Goal: Task Accomplishment & Management: Manage account settings

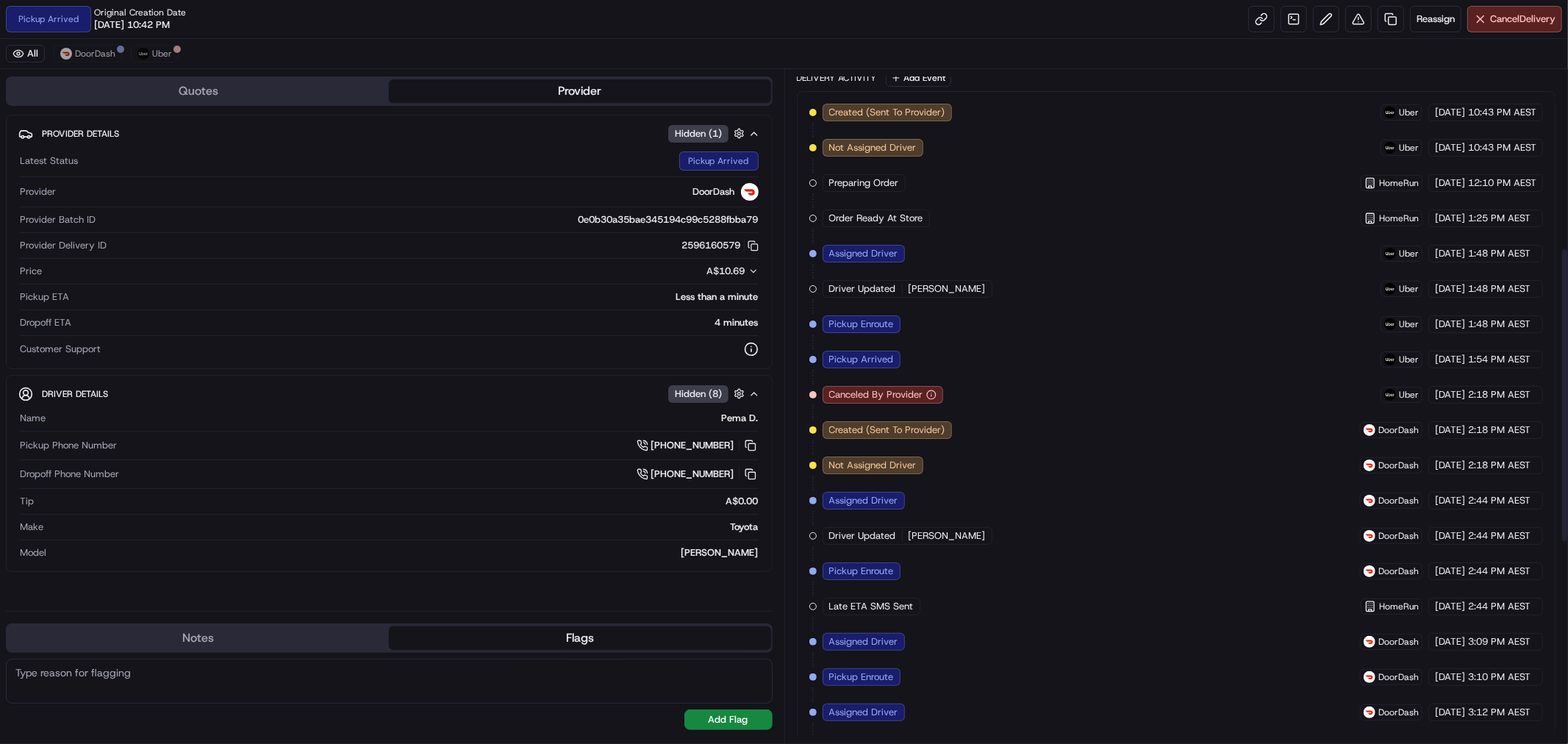
scroll to position [408, 0]
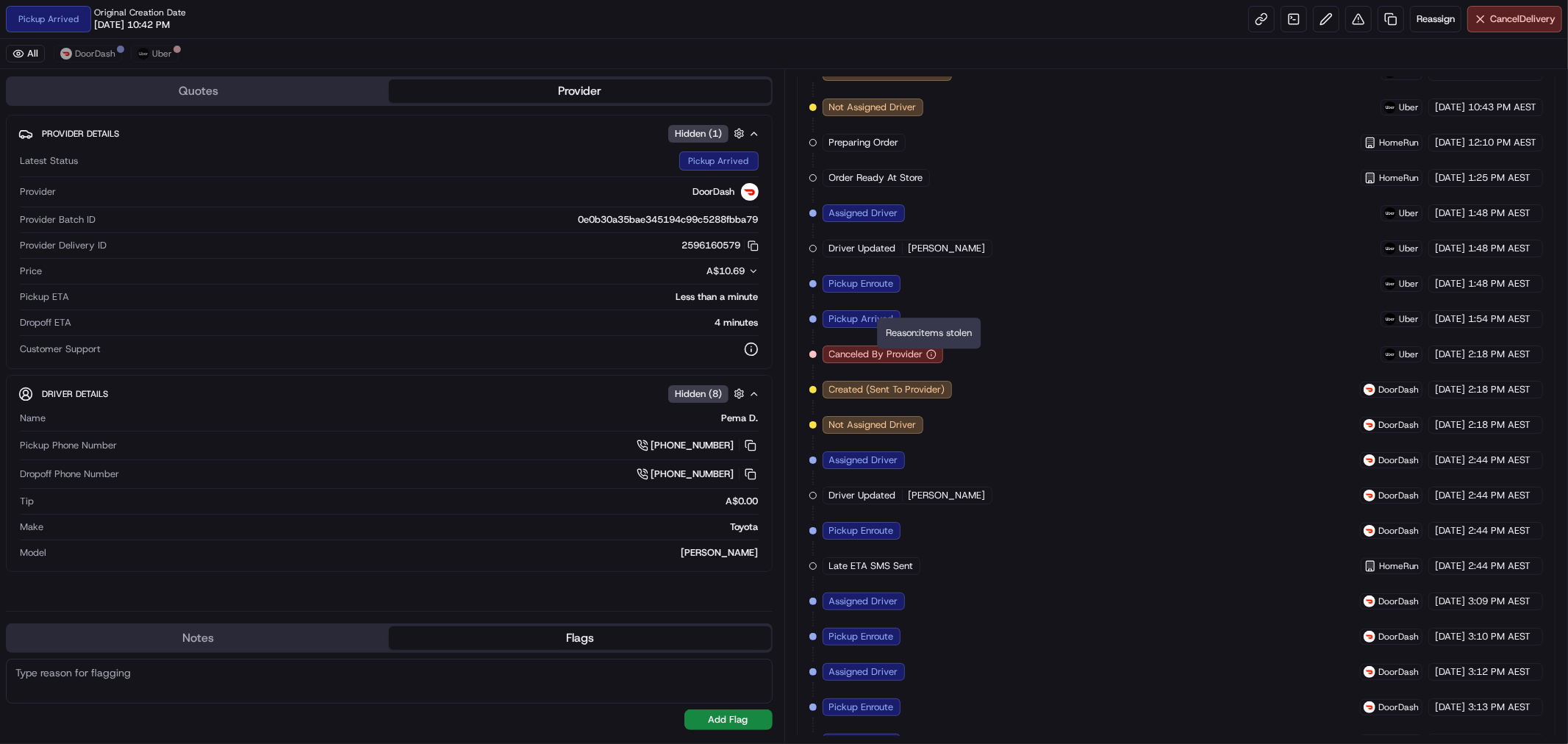
click at [932, 353] on icon "button" at bounding box center [932, 353] width 0 height 0
click at [981, 359] on div "Created (Sent To Provider) Uber 21/08/2025 10:43 PM AEST Not Assigned Driver Ub…" at bounding box center [1177, 618] width 735 height 1111
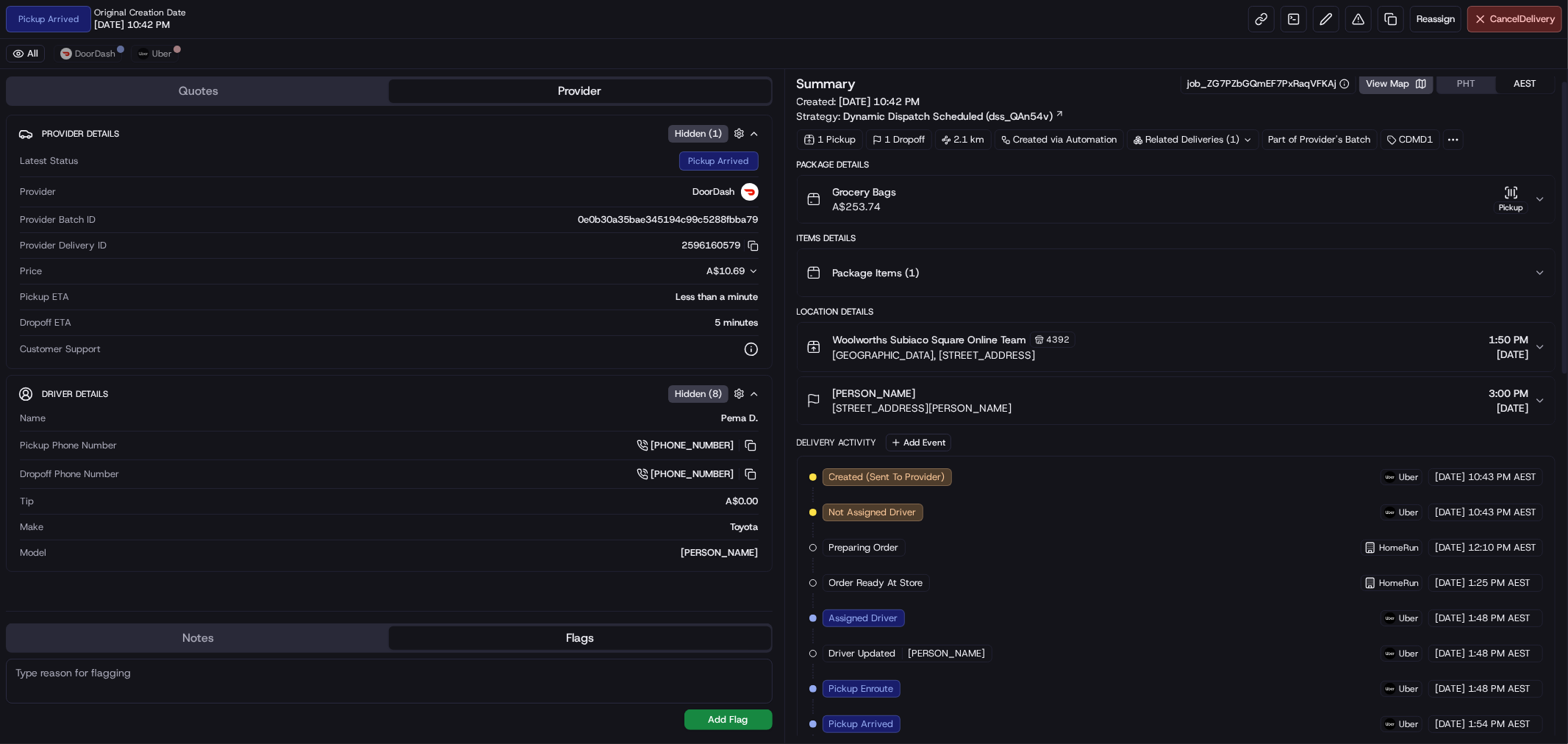
scroll to position [0, 0]
click at [1537, 191] on button "Grocery Bags A$253.74 Pickup" at bounding box center [1176, 202] width 758 height 47
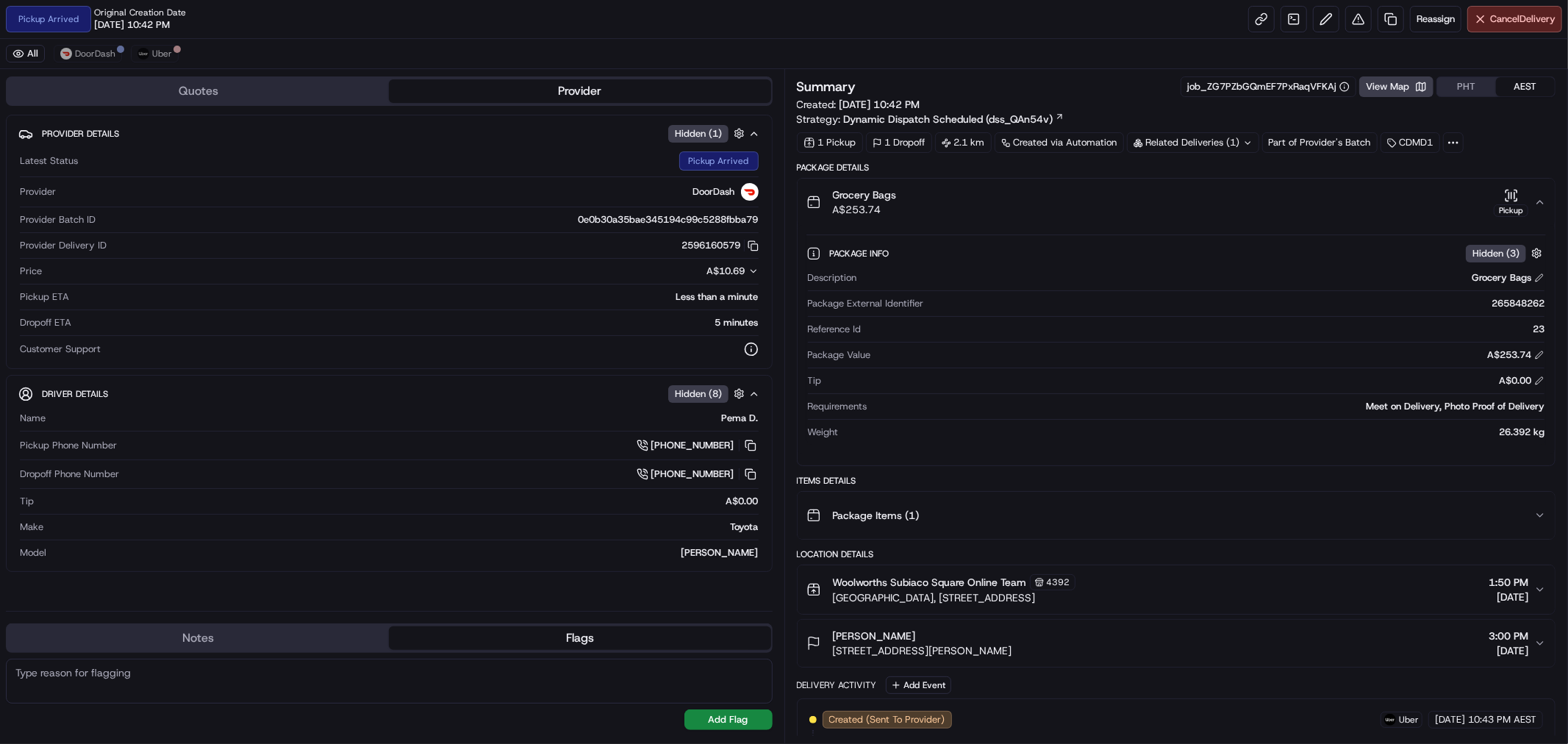
click at [1540, 196] on icon "button" at bounding box center [1540, 202] width 12 height 12
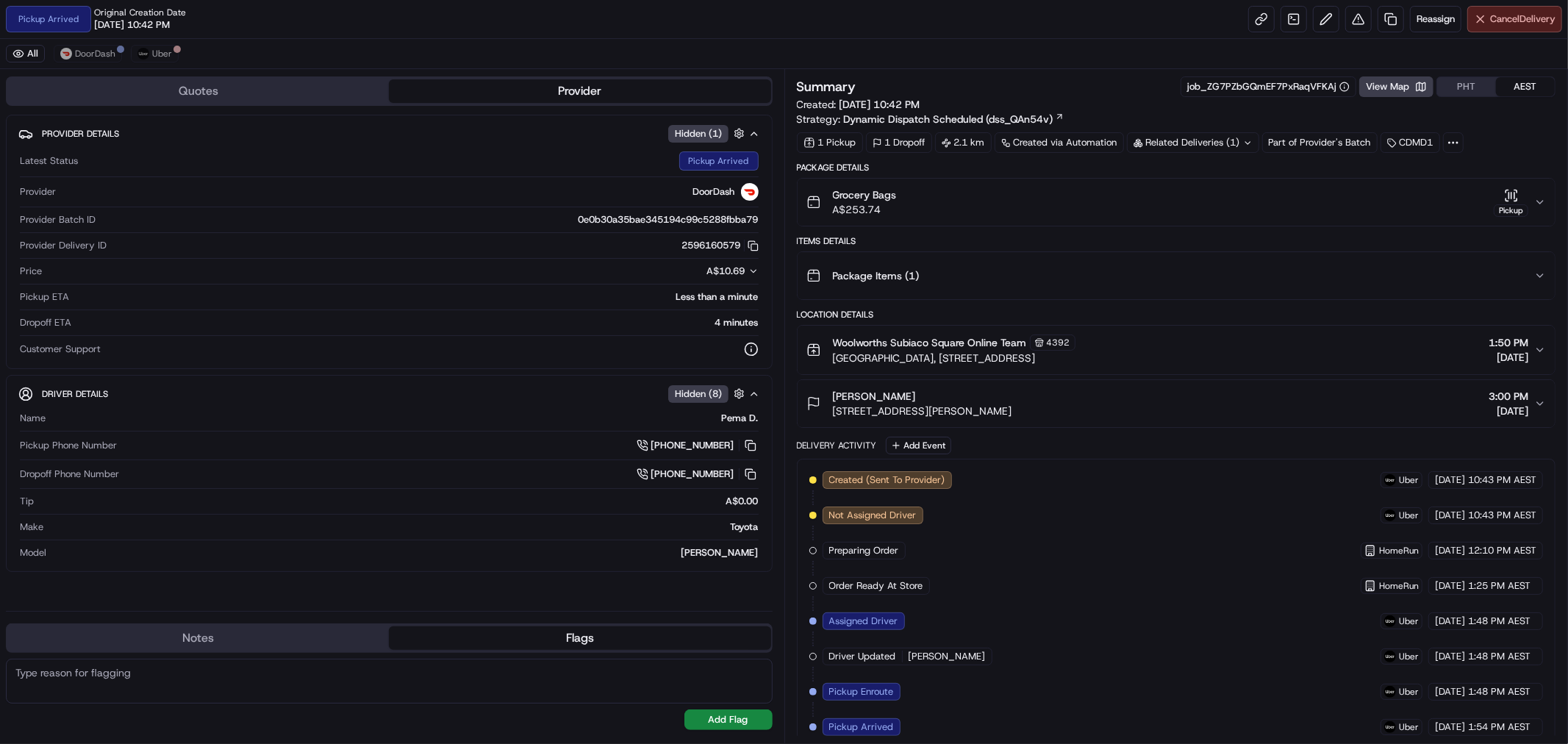
click at [1526, 21] on span "Cancel Delivery" at bounding box center [1523, 19] width 66 height 14
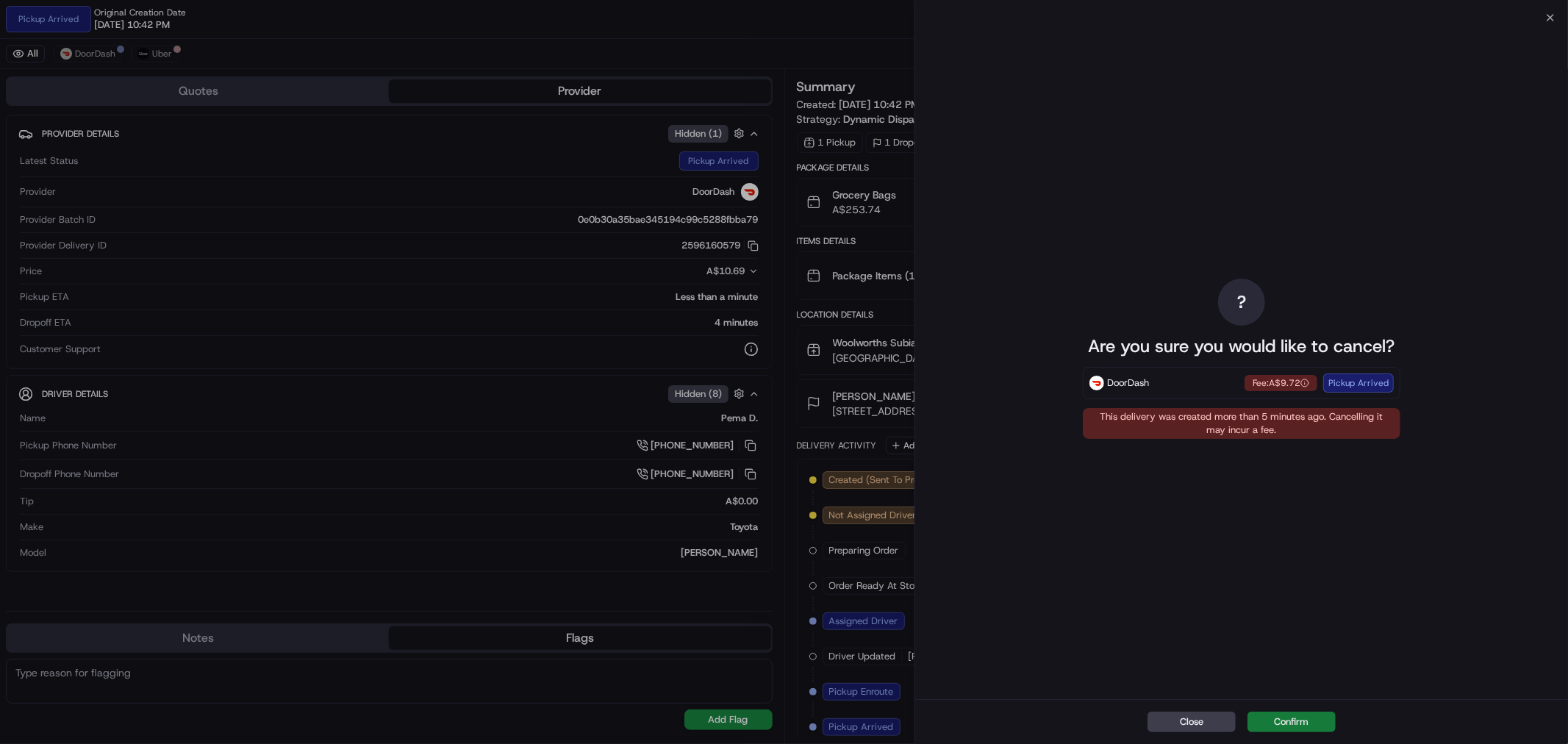
click at [1308, 728] on button "Confirm" at bounding box center [1291, 722] width 88 height 21
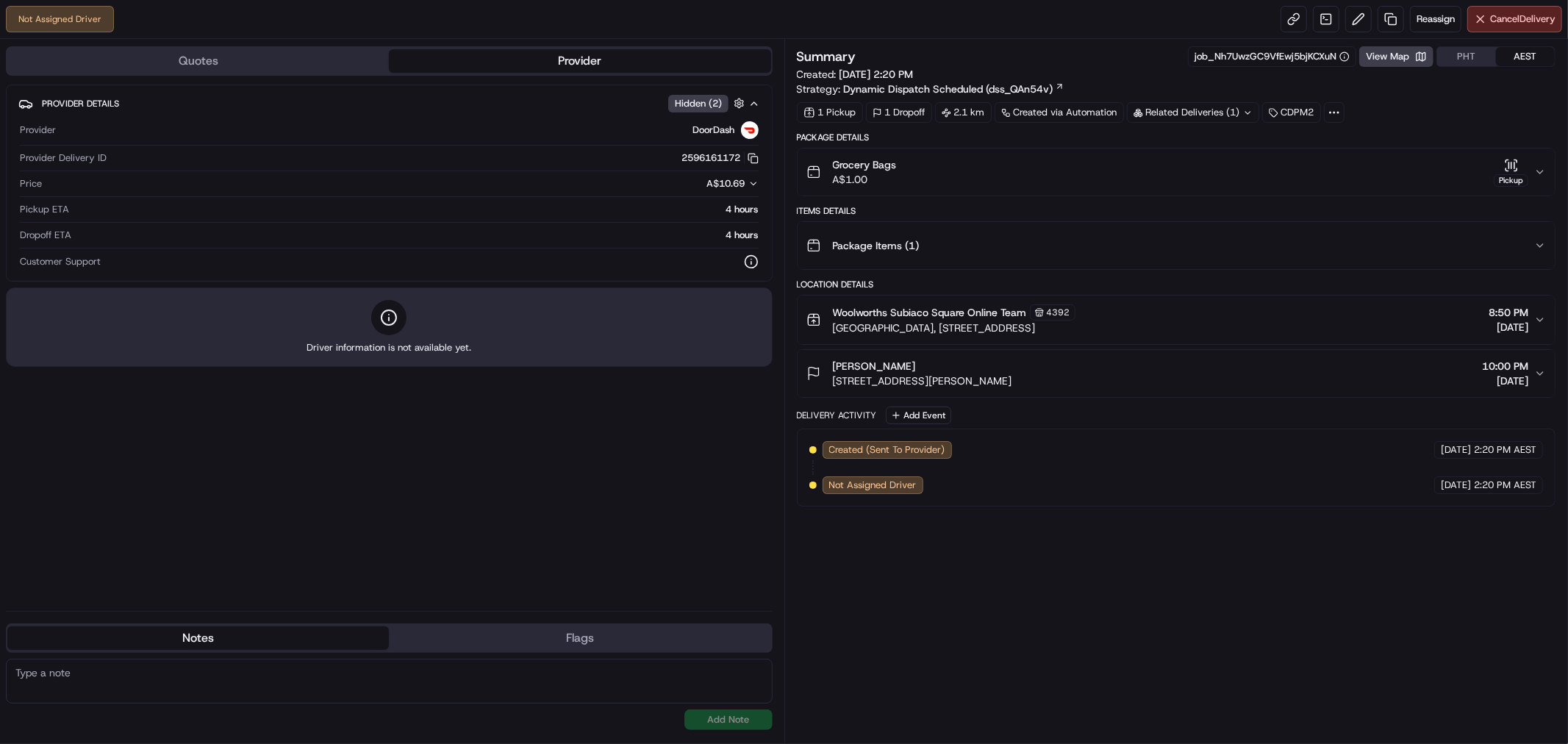
click at [1537, 173] on icon "button" at bounding box center [1540, 171] width 12 height 12
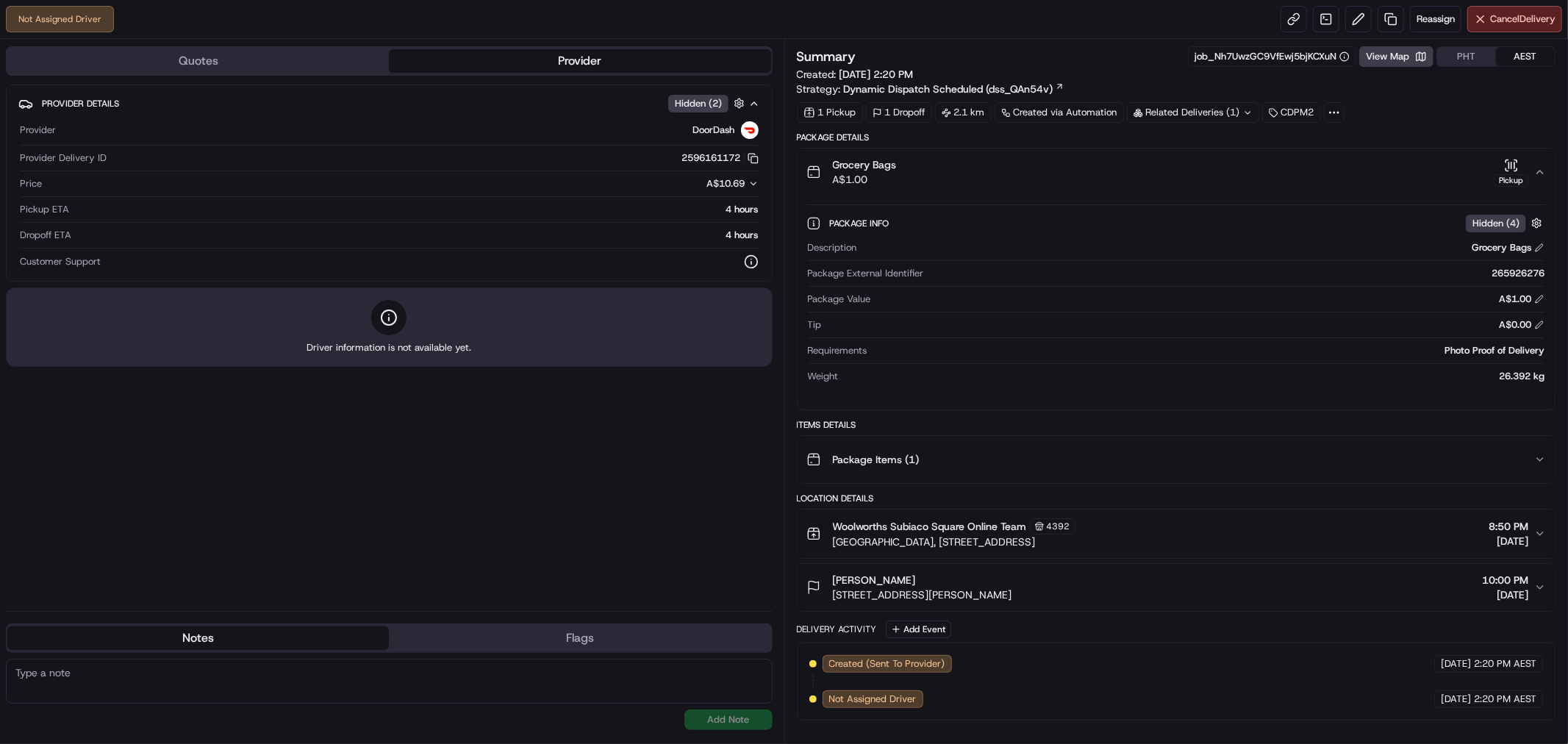
click at [1537, 172] on icon "button" at bounding box center [1540, 171] width 12 height 12
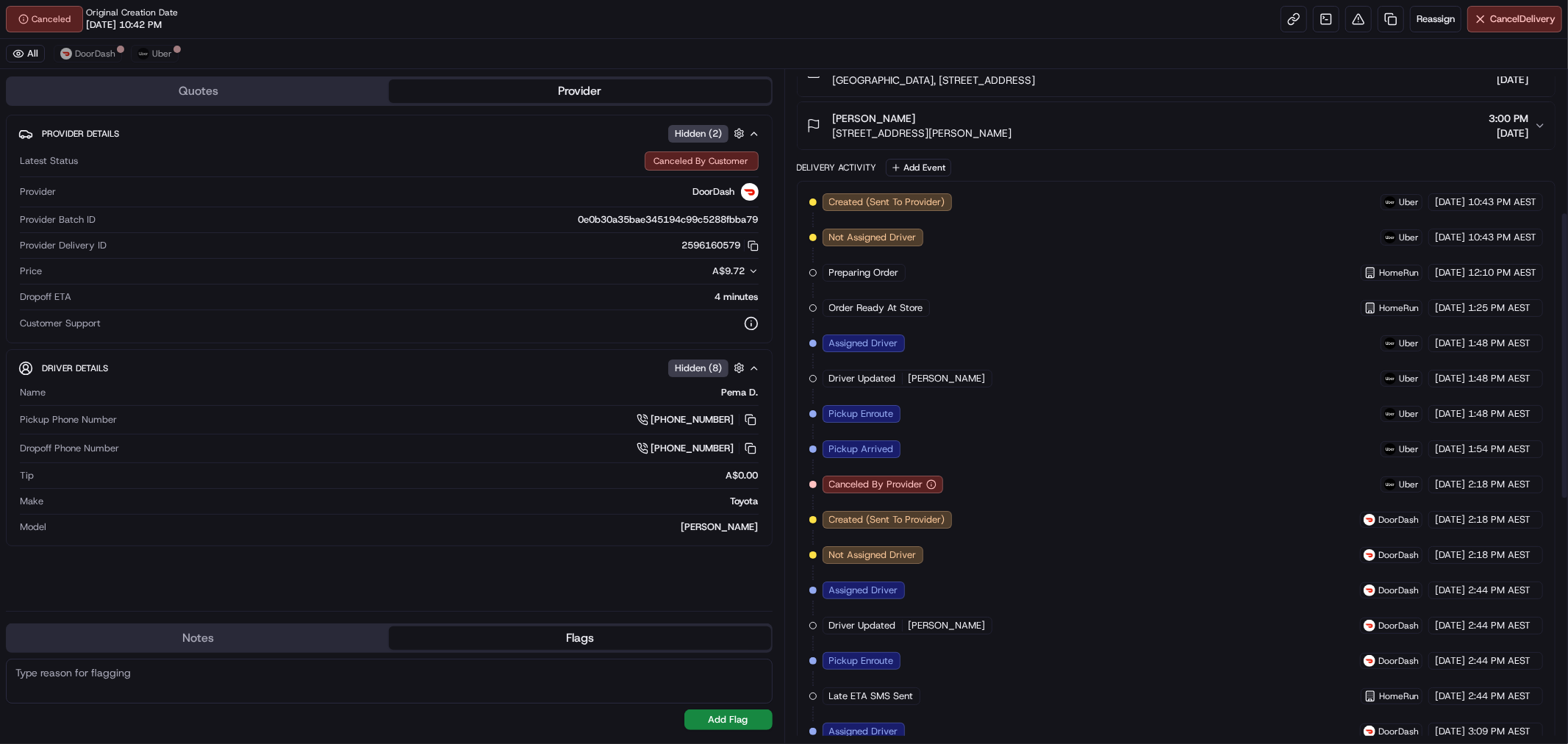
scroll to position [165, 0]
